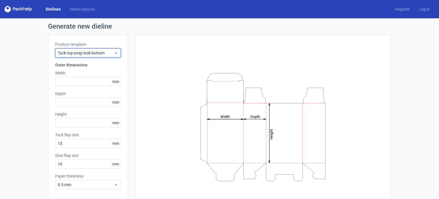
click at [98, 56] on div "Tuck top snap lock bottom" at bounding box center [88, 52] width 66 height 9
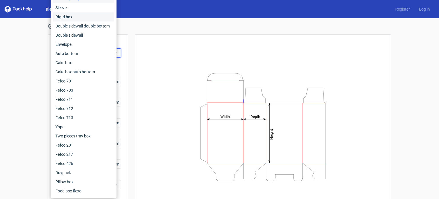
click at [73, 19] on div "Rigid box" at bounding box center [83, 16] width 61 height 9
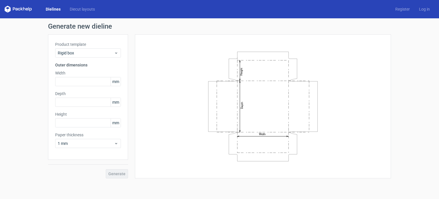
click at [182, 89] on icon "Width Depth Height" at bounding box center [263, 106] width 172 height 114
click at [77, 82] on input "text" at bounding box center [88, 81] width 66 height 9
type input "68"
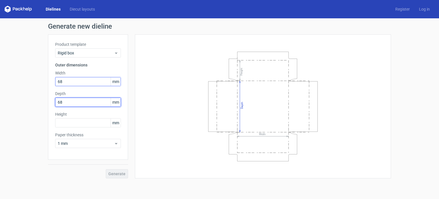
type input "68"
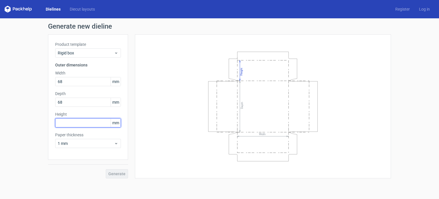
paste input "31667"
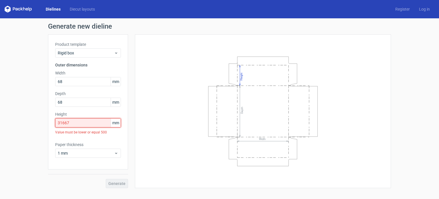
drag, startPoint x: 75, startPoint y: 121, endPoint x: 39, endPoint y: 121, distance: 35.5
click at [39, 121] on div "Generate new dieline Product template Rigid box Outer dimensions Width 68 mm De…" at bounding box center [219, 105] width 439 height 174
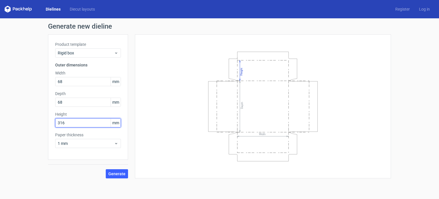
drag, startPoint x: 73, startPoint y: 121, endPoint x: 41, endPoint y: 120, distance: 32.9
click at [41, 120] on div "Generate new dieline Product template Rigid box Outer dimensions Width 68 mm De…" at bounding box center [219, 100] width 439 height 164
type input "32"
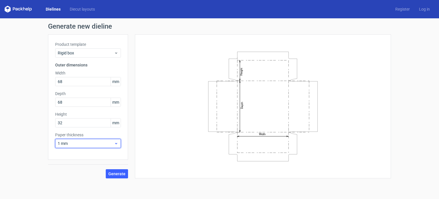
click at [72, 144] on span "1 mm" at bounding box center [86, 143] width 56 height 6
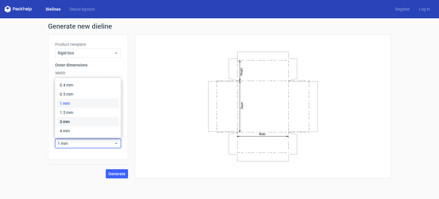
click at [70, 122] on div "3 mm" at bounding box center [87, 121] width 61 height 9
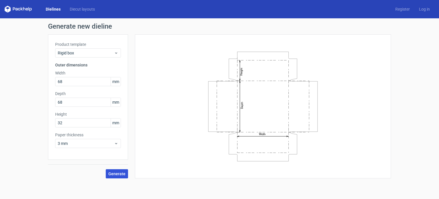
click at [122, 176] on button "Generate" at bounding box center [117, 173] width 22 height 9
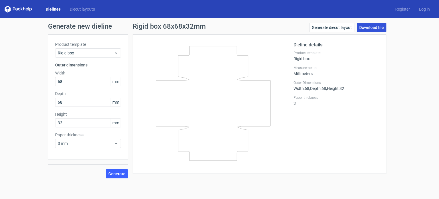
click at [373, 26] on link "Download file" at bounding box center [372, 27] width 30 height 9
click at [97, 53] on span "Rigid box" at bounding box center [86, 53] width 56 height 6
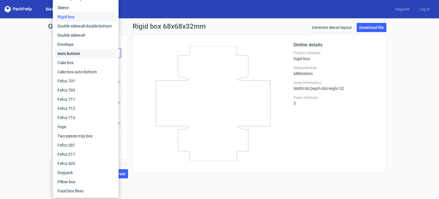
click at [97, 53] on div "Auto bottom" at bounding box center [85, 53] width 61 height 9
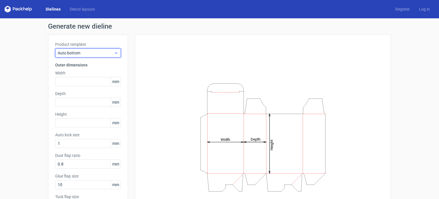
click at [97, 54] on span "Auto bottom" at bounding box center [86, 53] width 56 height 6
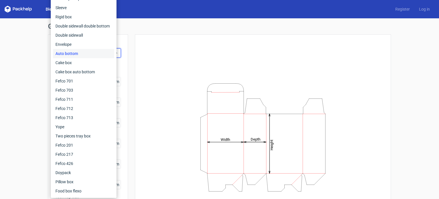
click at [34, 113] on div "Generate new dieline Product template Auto bottom Outer dimensions Width mm Dep…" at bounding box center [219, 131] width 439 height 226
